Goal: Task Accomplishment & Management: Use online tool/utility

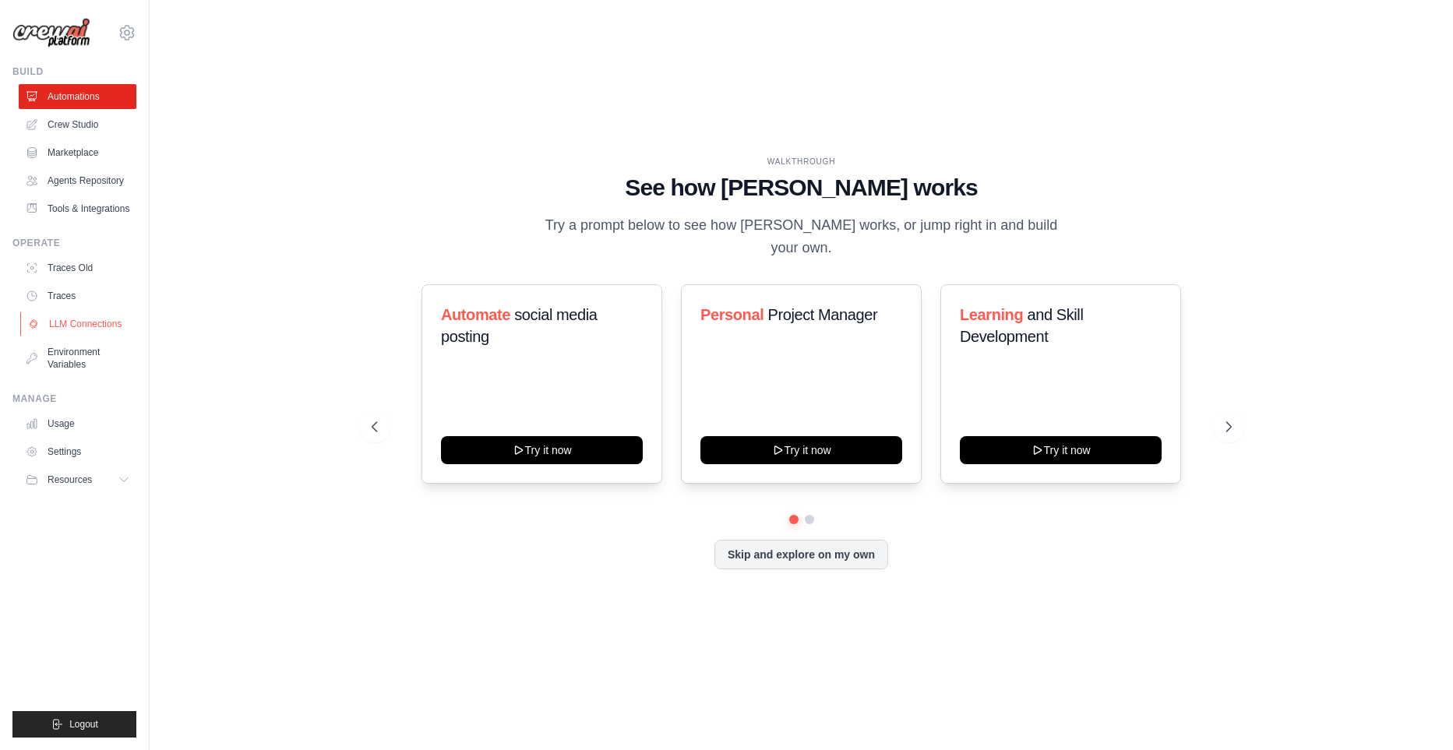
click at [92, 337] on link "LLM Connections" at bounding box center [79, 324] width 118 height 25
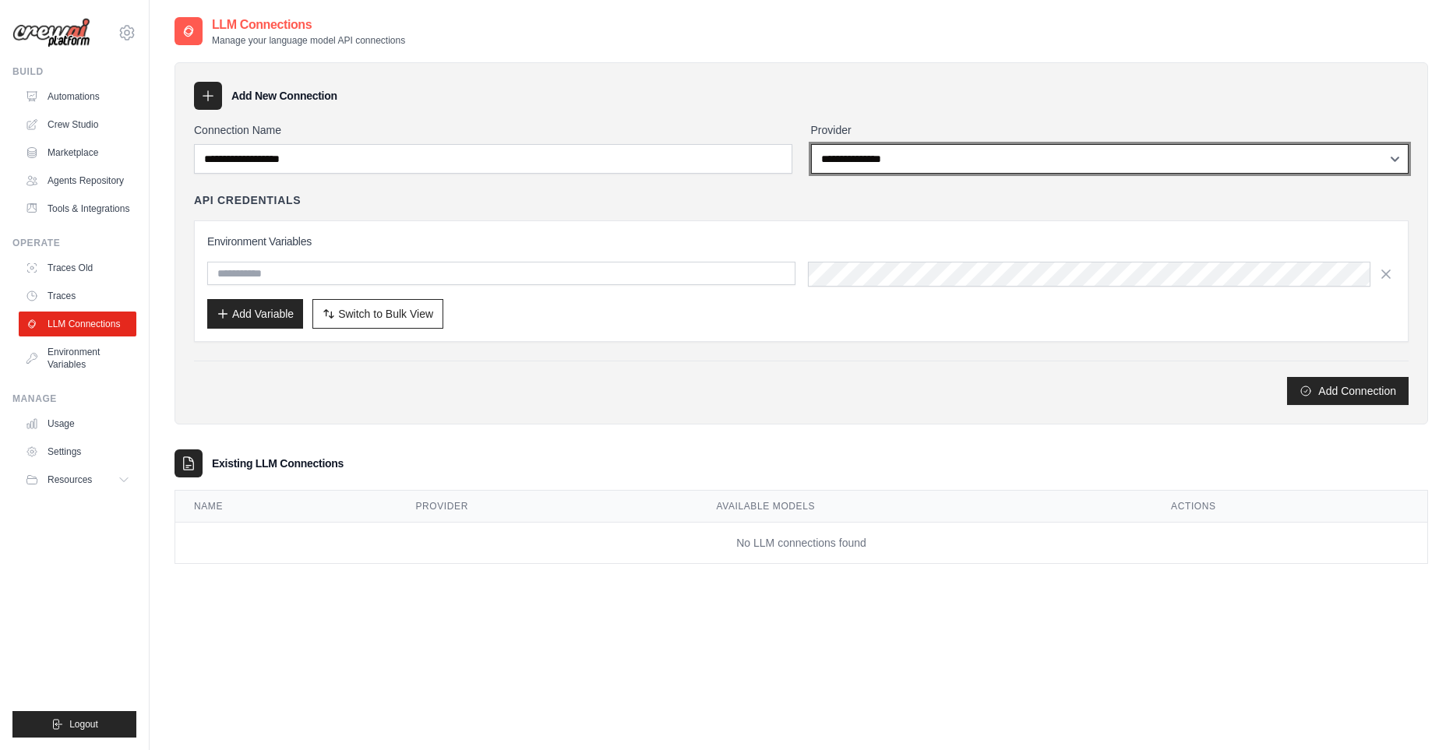
click at [811, 144] on select "**********" at bounding box center [1110, 159] width 598 height 30
select select "****"
click option "****" at bounding box center [0, 0] width 0 height 0
